Goal: Find specific page/section: Find specific page/section

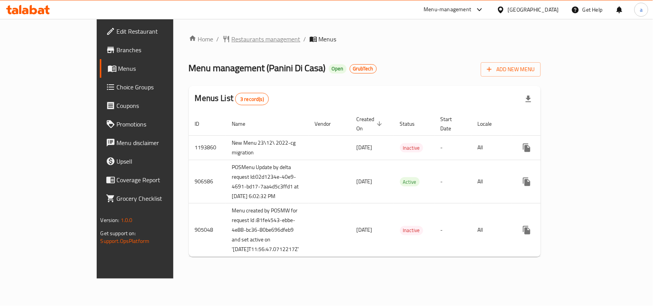
click at [232, 43] on span "Restaurants management" at bounding box center [266, 38] width 69 height 9
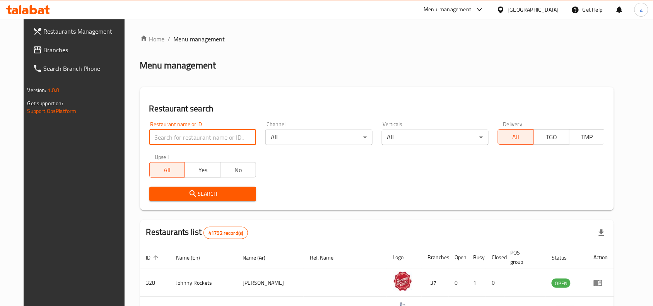
click at [190, 135] on input "search" at bounding box center [202, 137] width 107 height 15
paste input "20168"
type input "20168"
click button "Search" at bounding box center [202, 194] width 107 height 14
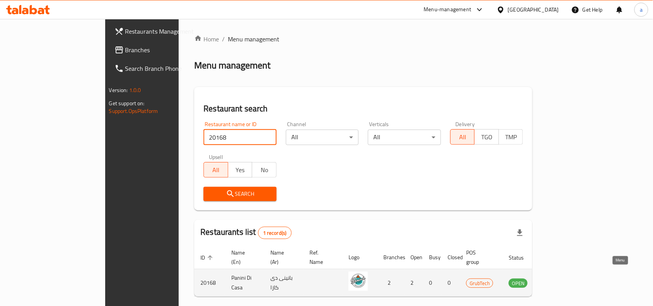
click at [558, 280] on icon "enhanced table" at bounding box center [554, 283] width 9 height 7
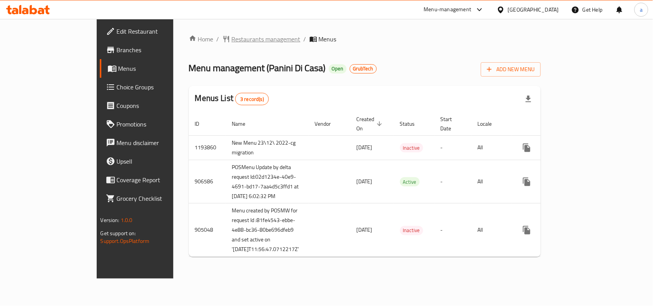
click at [232, 36] on span "Restaurants management" at bounding box center [266, 38] width 69 height 9
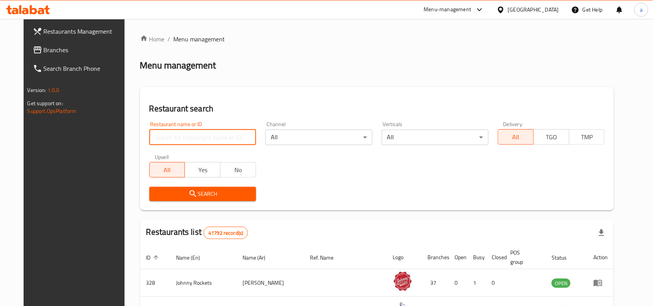
drag, startPoint x: 179, startPoint y: 142, endPoint x: 171, endPoint y: 141, distance: 7.4
click at [179, 142] on input "search" at bounding box center [202, 137] width 107 height 15
paste input "20168"
type input "20168"
click button "Search" at bounding box center [202, 194] width 107 height 14
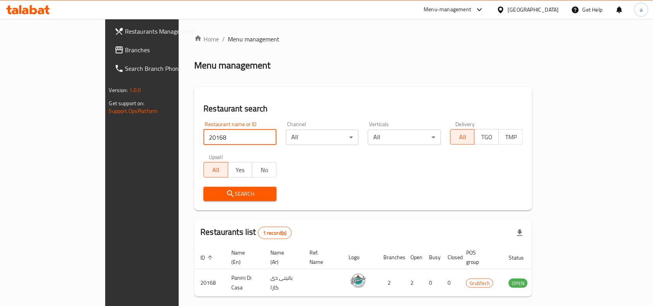
click at [333, 52] on div "Home / Menu management Menu management Restaurant search Restaurant name or ID …" at bounding box center [363, 178] width 338 height 289
click at [125, 48] on span "Branches" at bounding box center [166, 49] width 83 height 9
